Goal: Book appointment/travel/reservation

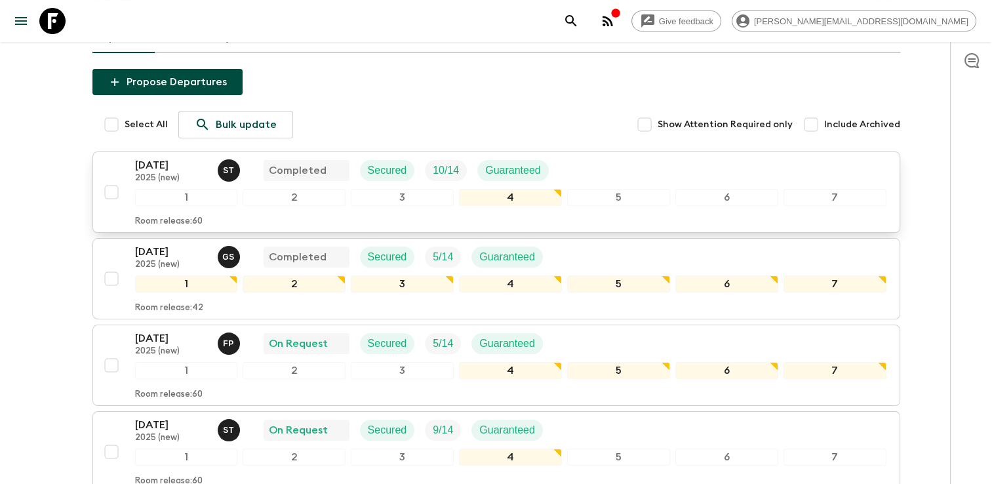
scroll to position [131, 0]
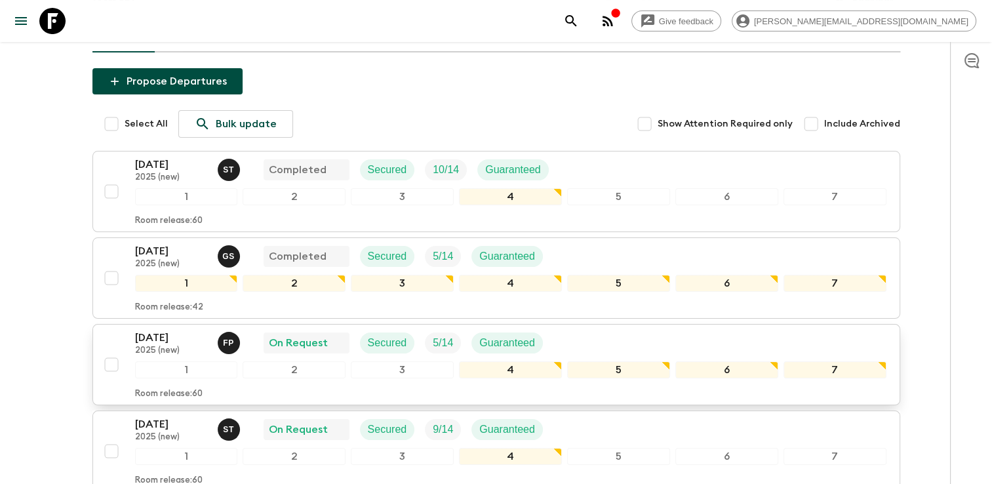
click at [154, 345] on p "2025 (new)" at bounding box center [171, 350] width 72 height 10
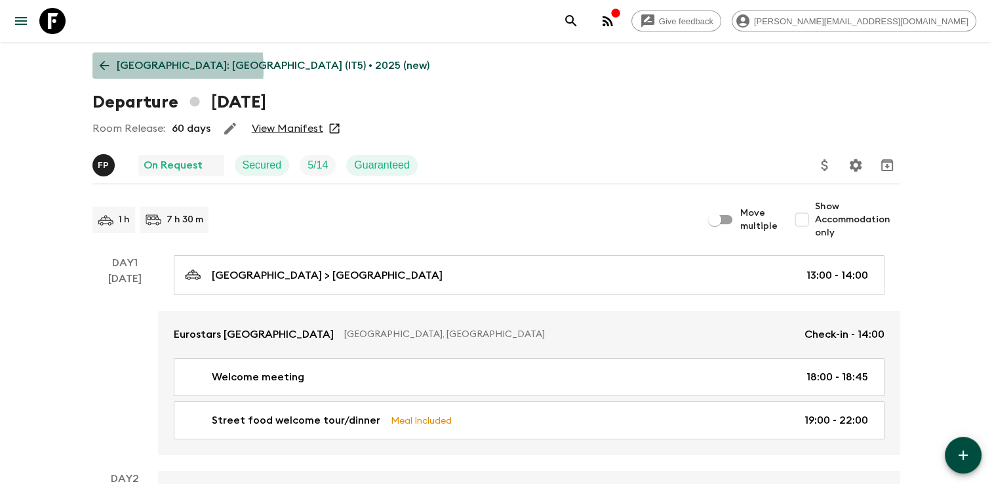
click at [123, 68] on p "[GEOGRAPHIC_DATA]: [GEOGRAPHIC_DATA] (IT5) • 2025 (new)" at bounding box center [273, 66] width 313 height 16
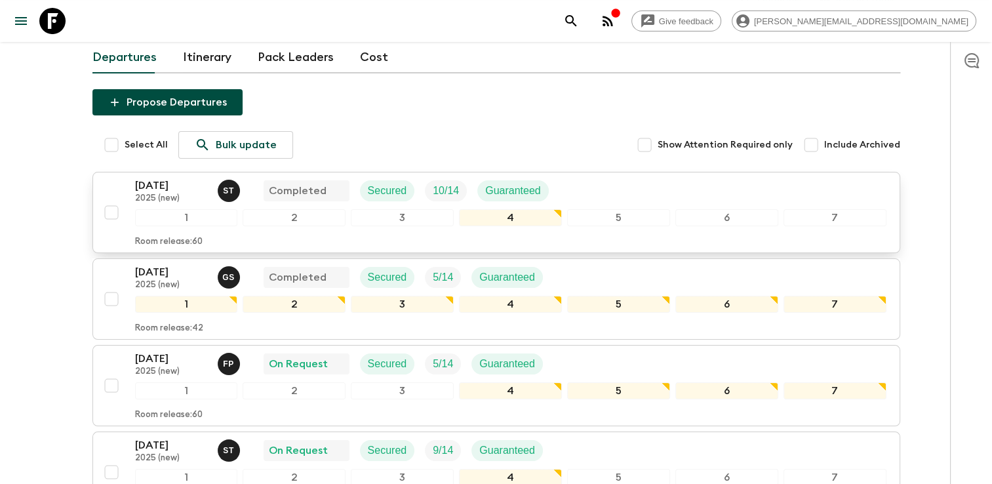
scroll to position [131, 0]
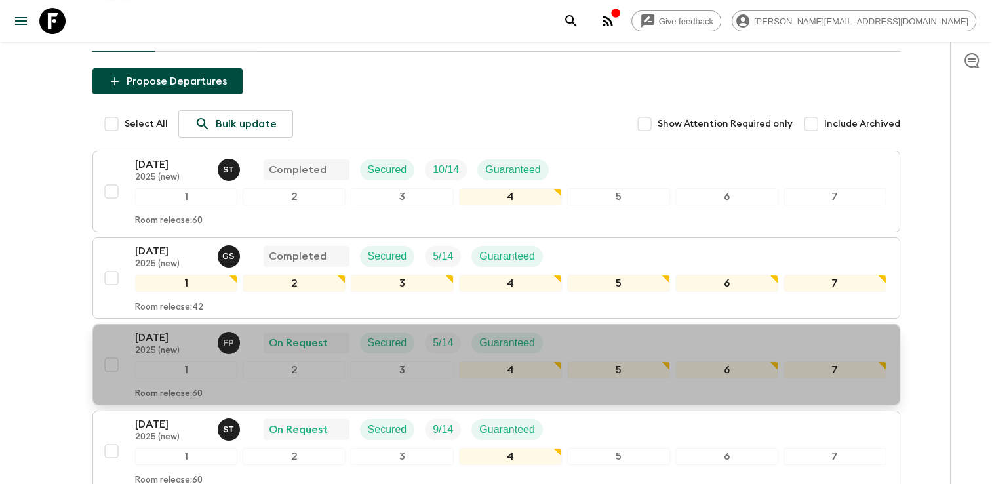
click at [155, 330] on p "[DATE]" at bounding box center [171, 338] width 72 height 16
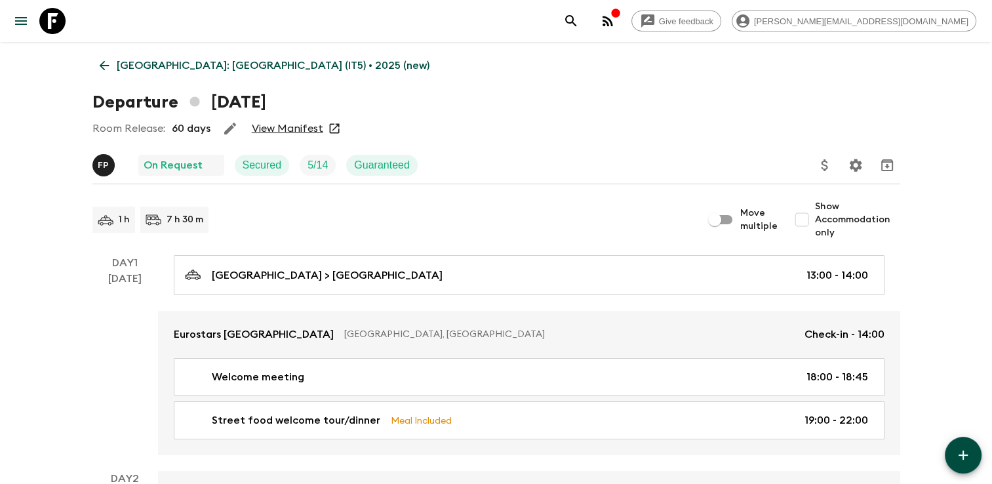
click at [288, 134] on link "View Manifest" at bounding box center [287, 128] width 71 height 13
